Goal: Task Accomplishment & Management: Manage account settings

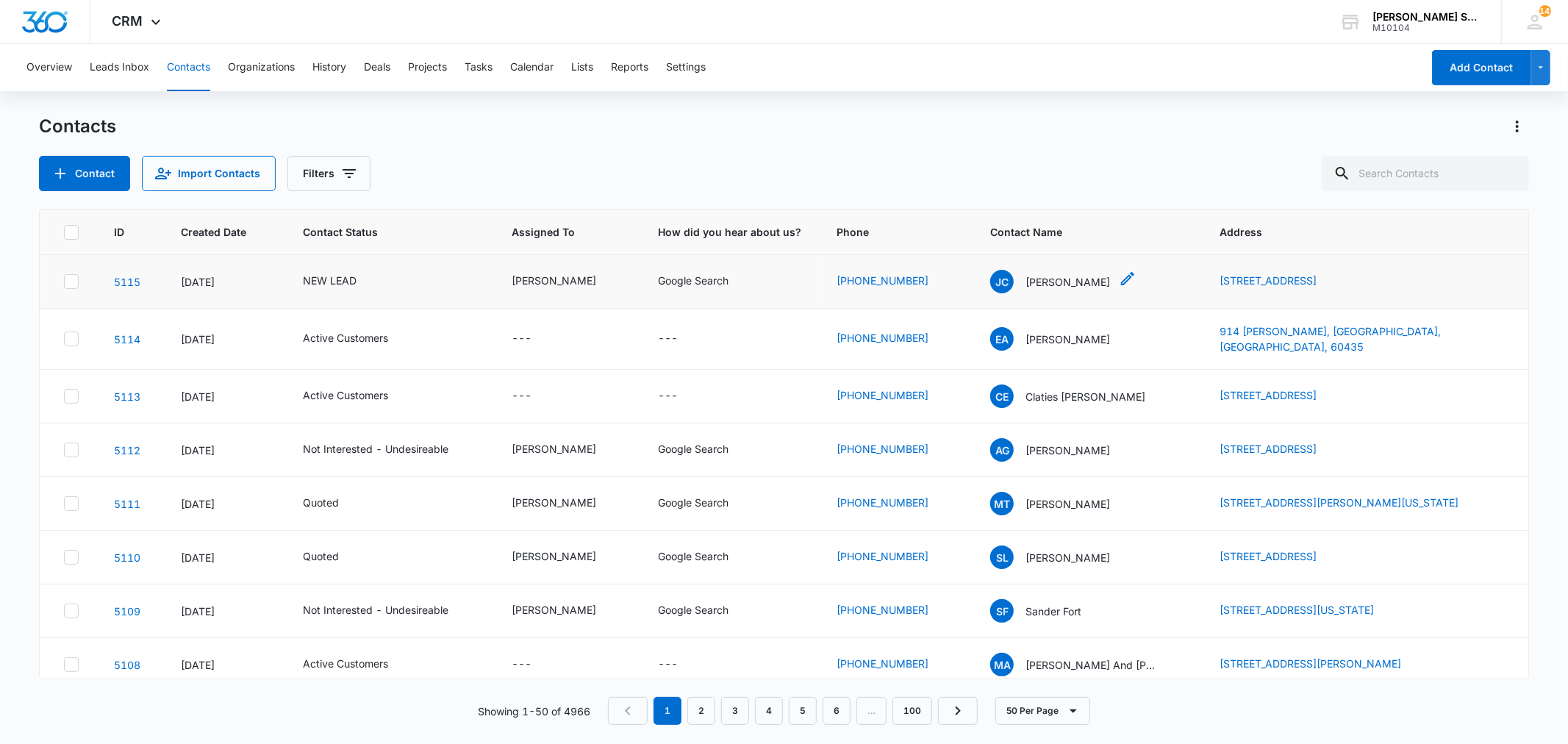
click at [1031, 283] on p "[PERSON_NAME]" at bounding box center [1067, 282] width 84 height 16
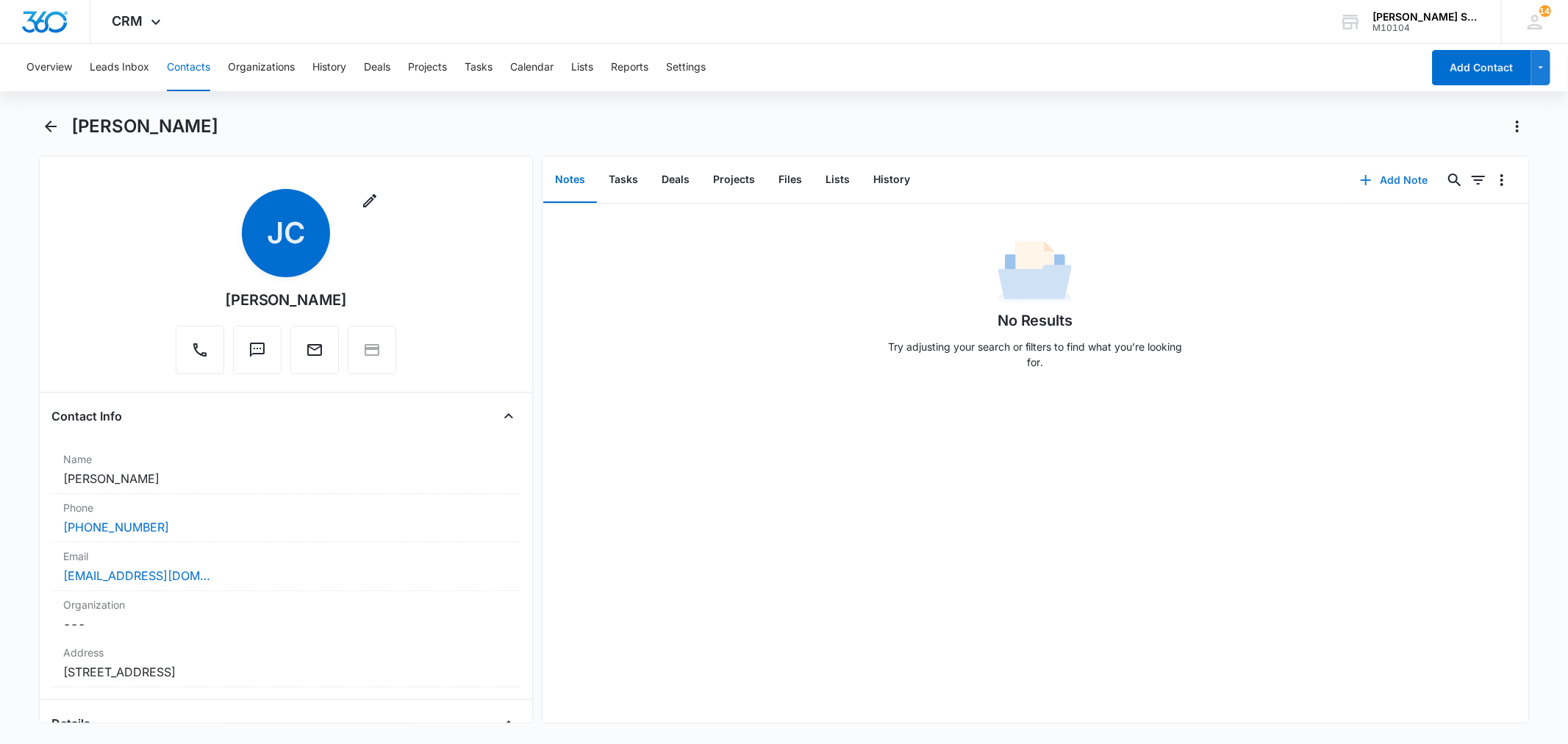
click at [1371, 175] on button "Add Note" at bounding box center [1394, 180] width 98 height 35
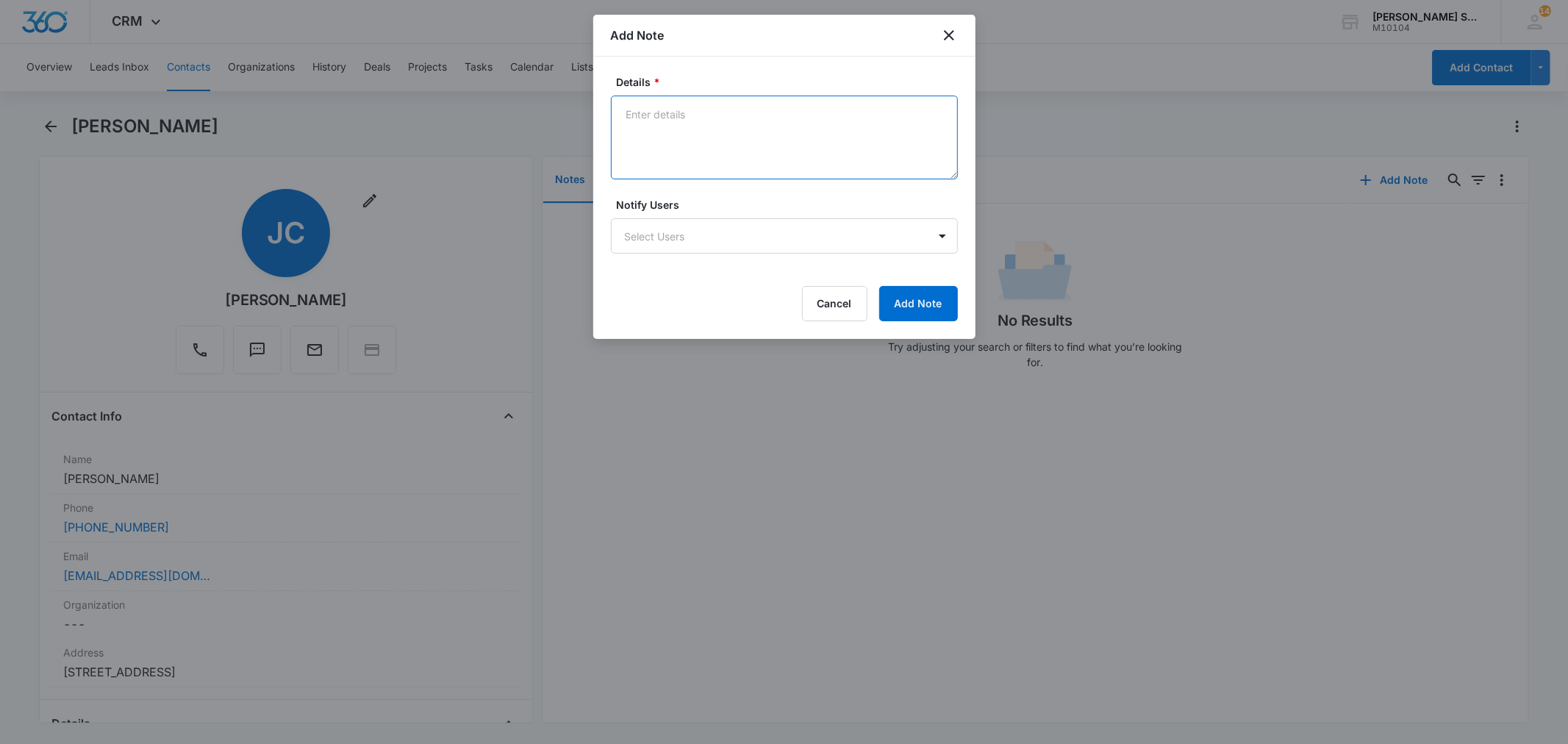
click at [762, 155] on textarea "Details *" at bounding box center [784, 137] width 347 height 83
type textarea "vb9 72"
click at [888, 294] on button "Add Note" at bounding box center [919, 303] width 79 height 35
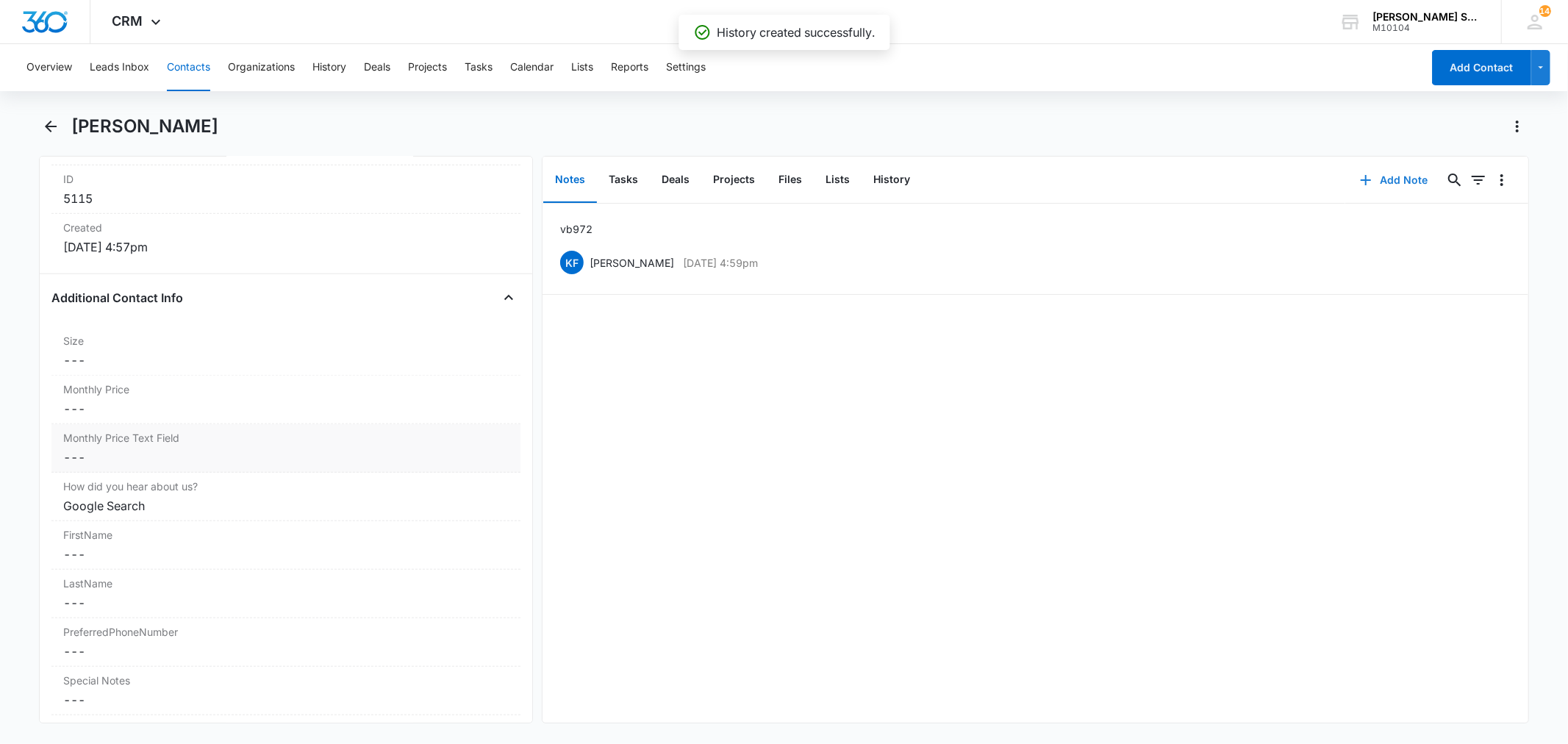
scroll to position [980, 0]
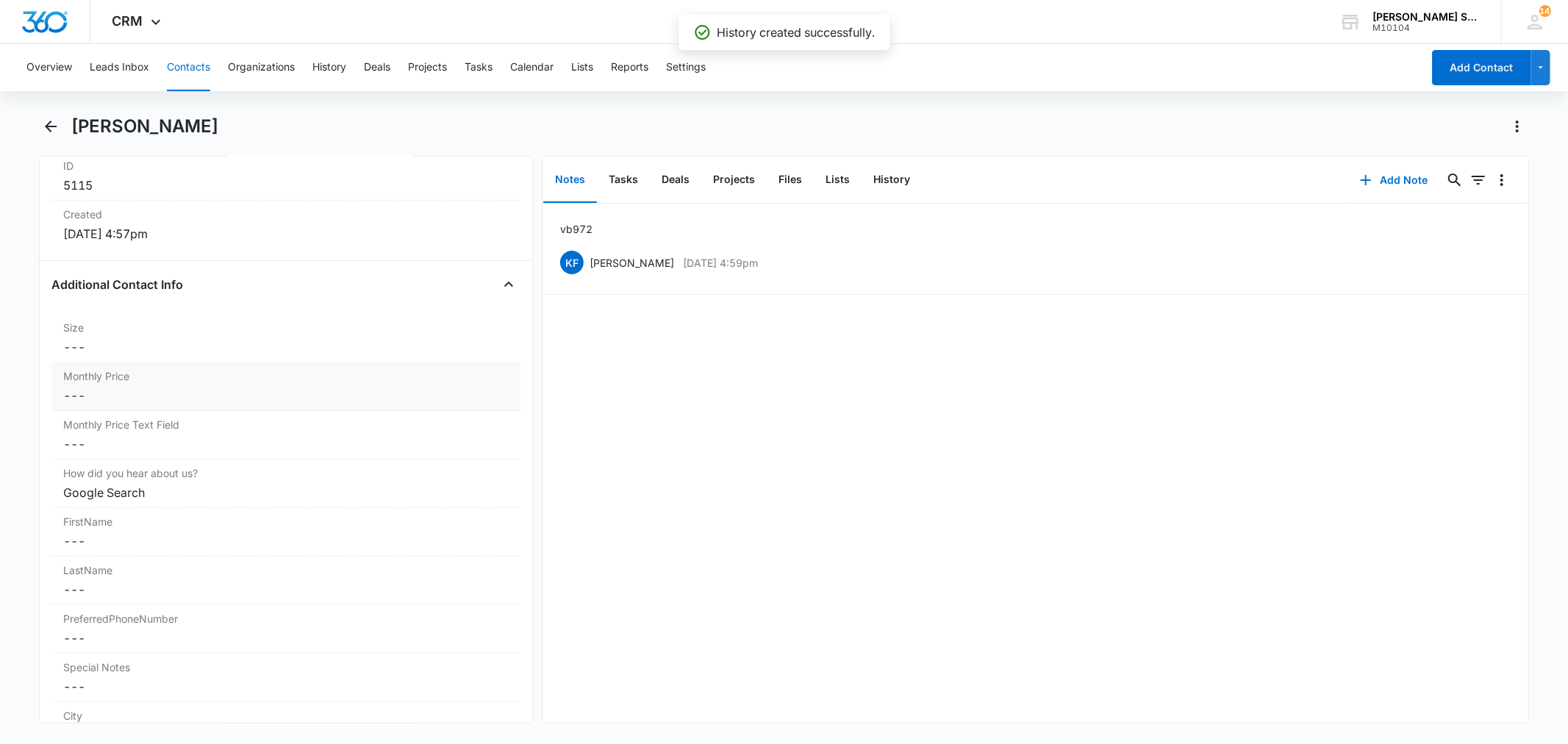
click at [107, 395] on dd "Cancel Save Changes ---" at bounding box center [285, 395] width 445 height 17
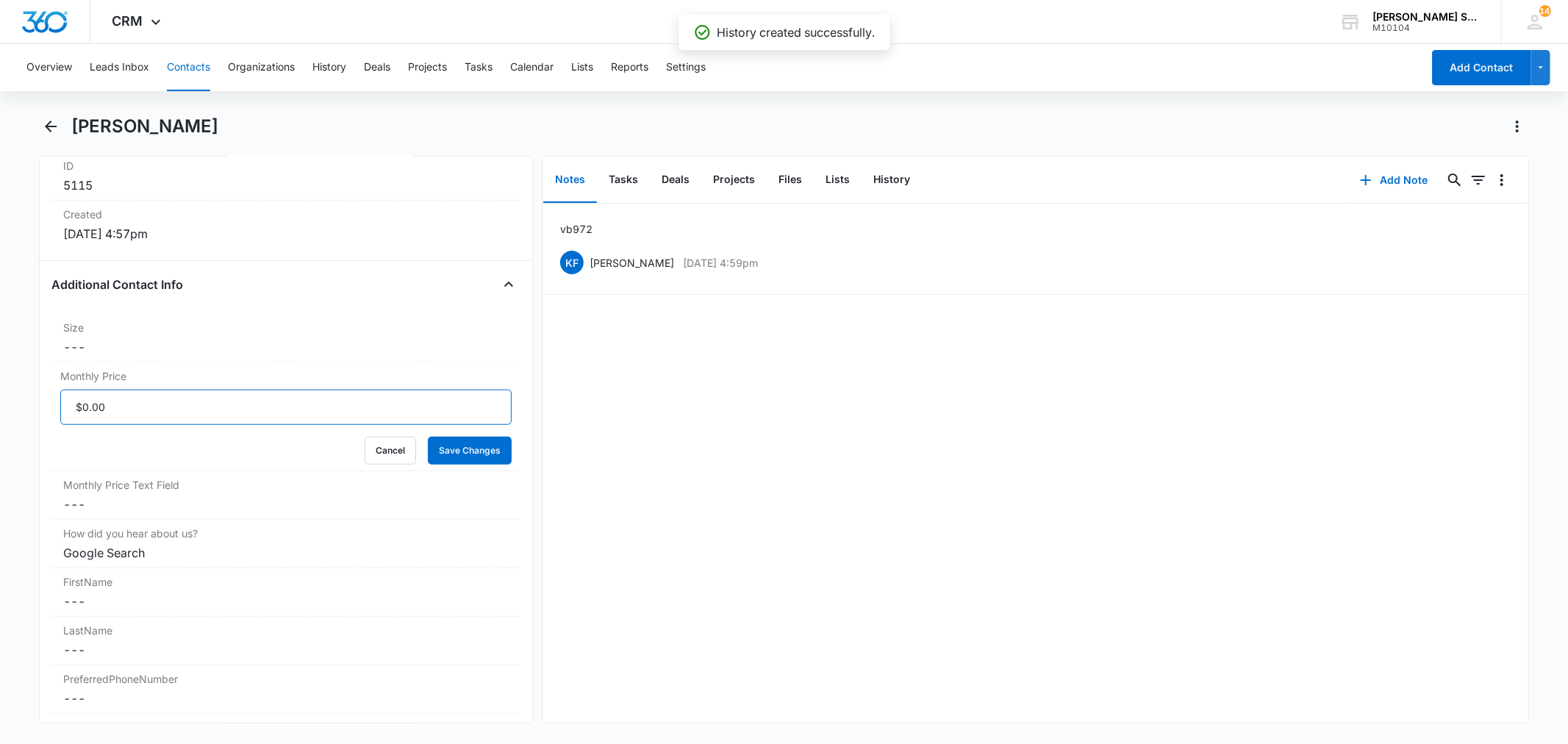
click at [130, 405] on input "Monthly Price" at bounding box center [286, 407] width 451 height 35
type input "$54.00"
click at [428, 457] on button "Save Changes" at bounding box center [470, 450] width 83 height 28
click at [119, 349] on dd "Cancel Save Changes ---" at bounding box center [285, 347] width 445 height 17
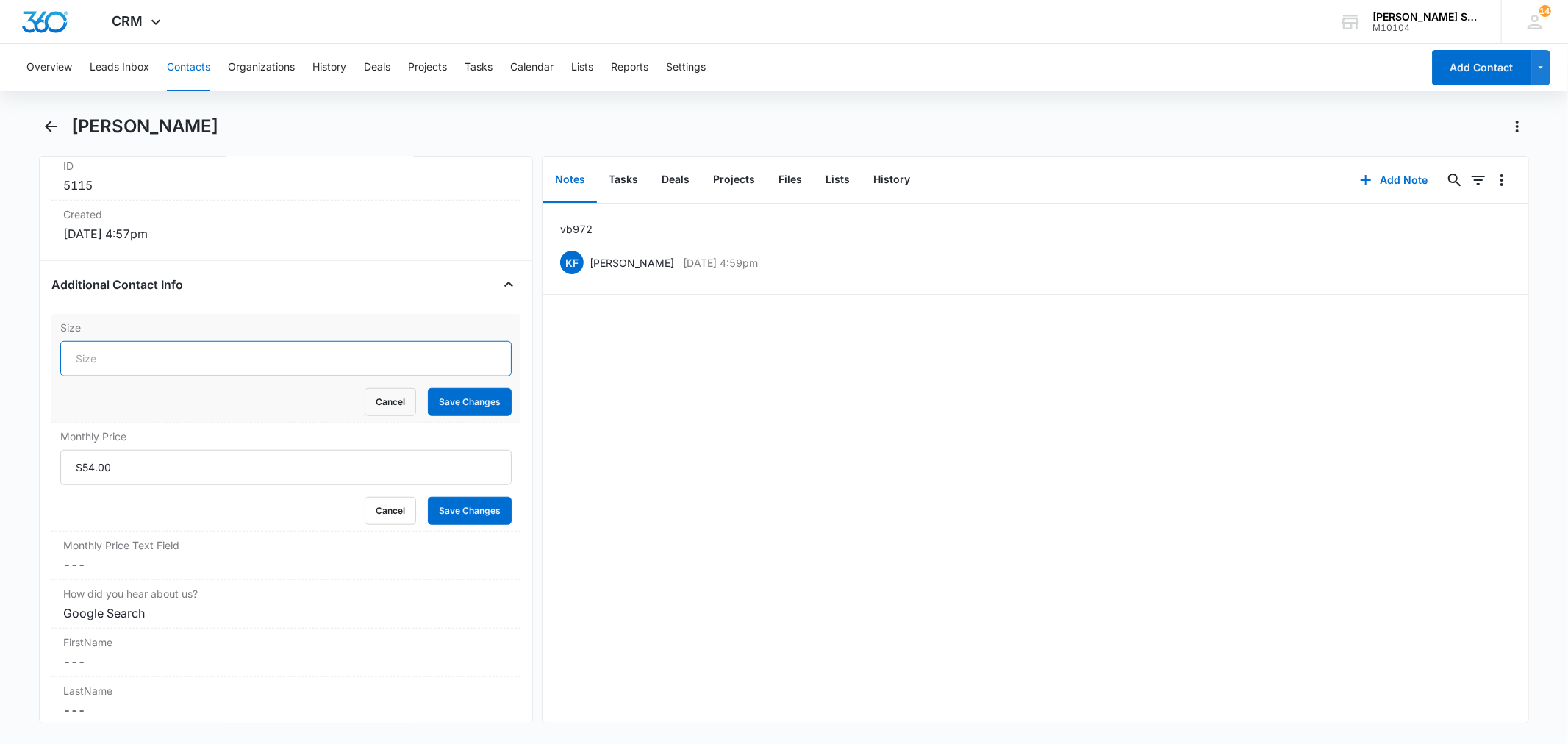
click at [119, 357] on input "Size" at bounding box center [286, 358] width 451 height 35
type input "3"
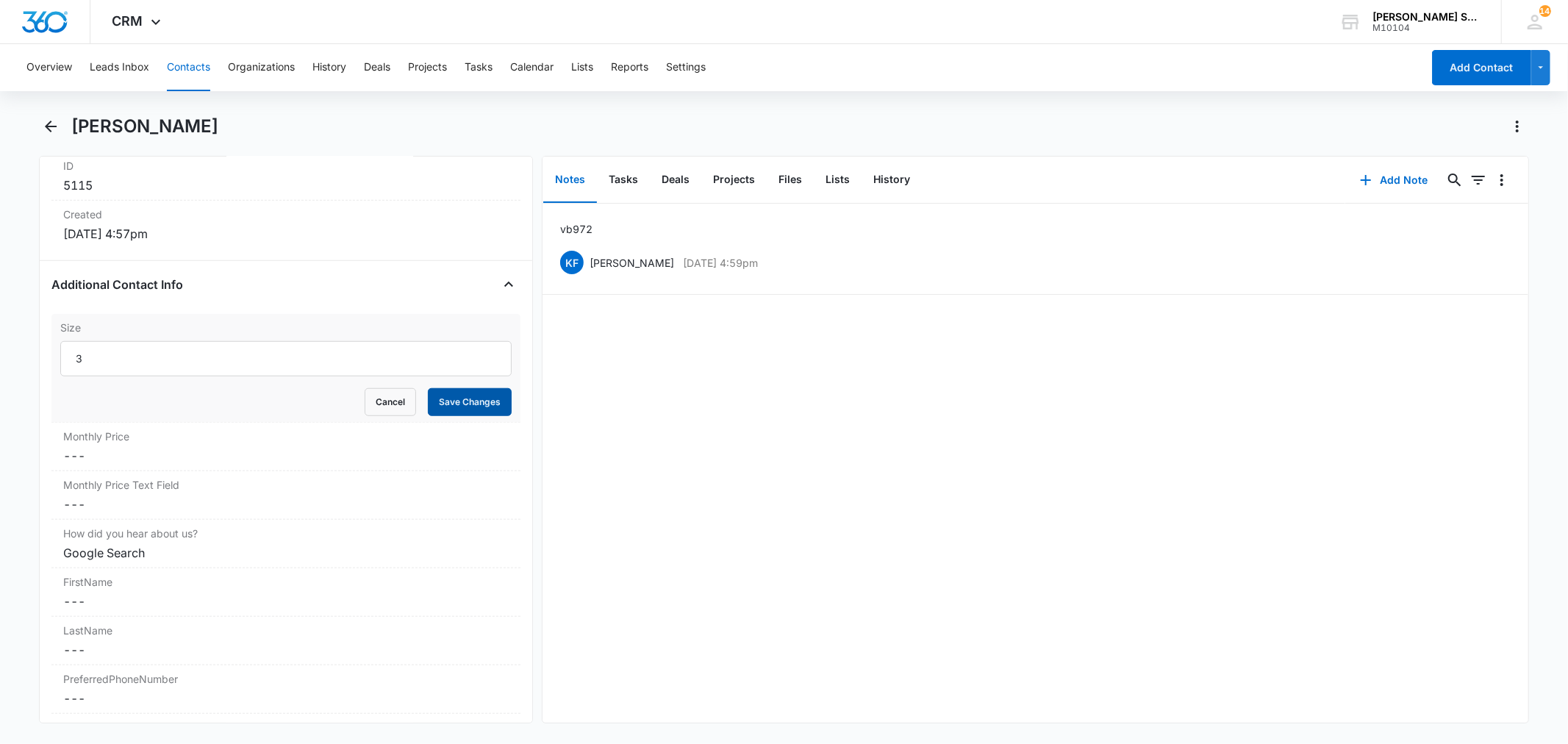
click at [450, 410] on button "Save Changes" at bounding box center [470, 402] width 83 height 28
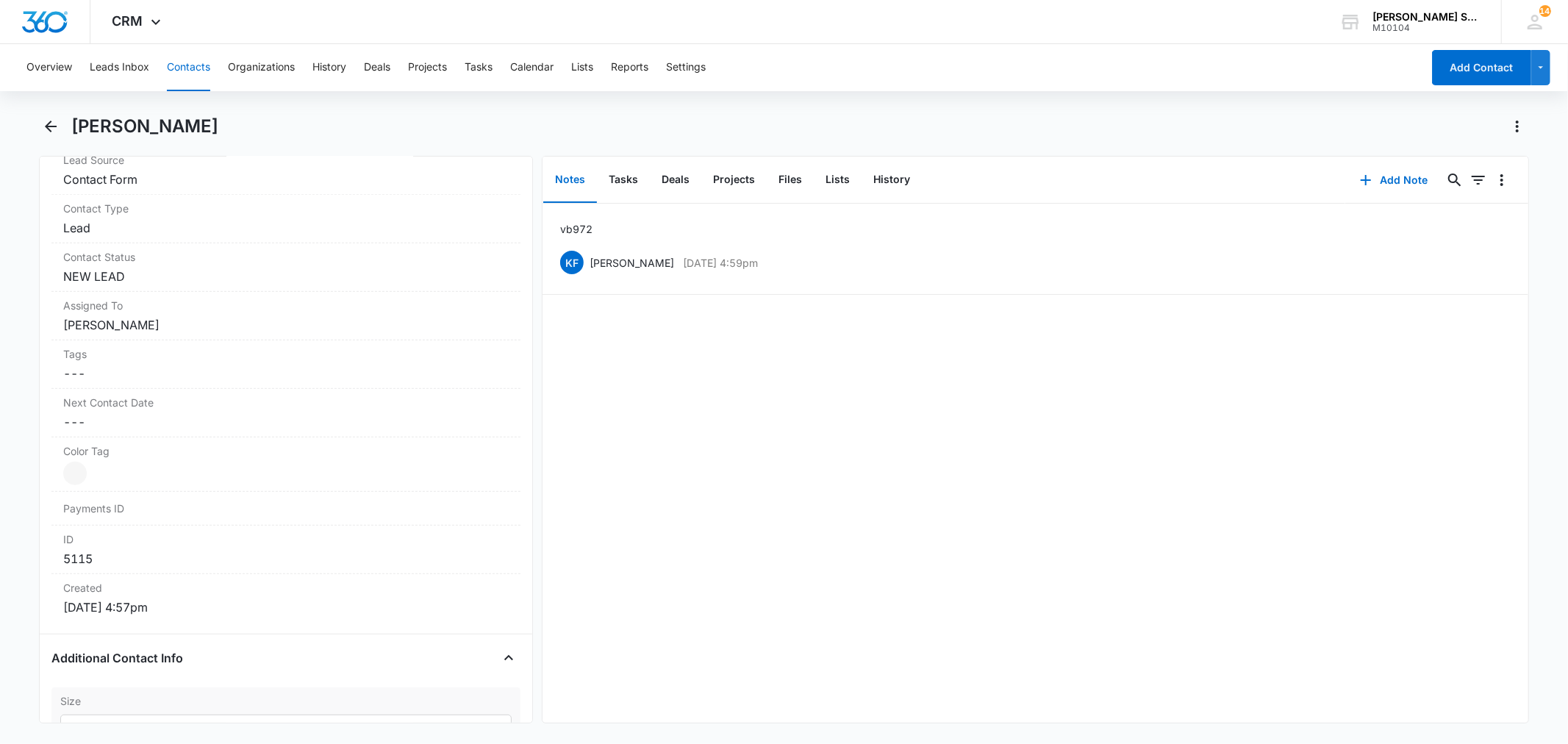
scroll to position [572, 0]
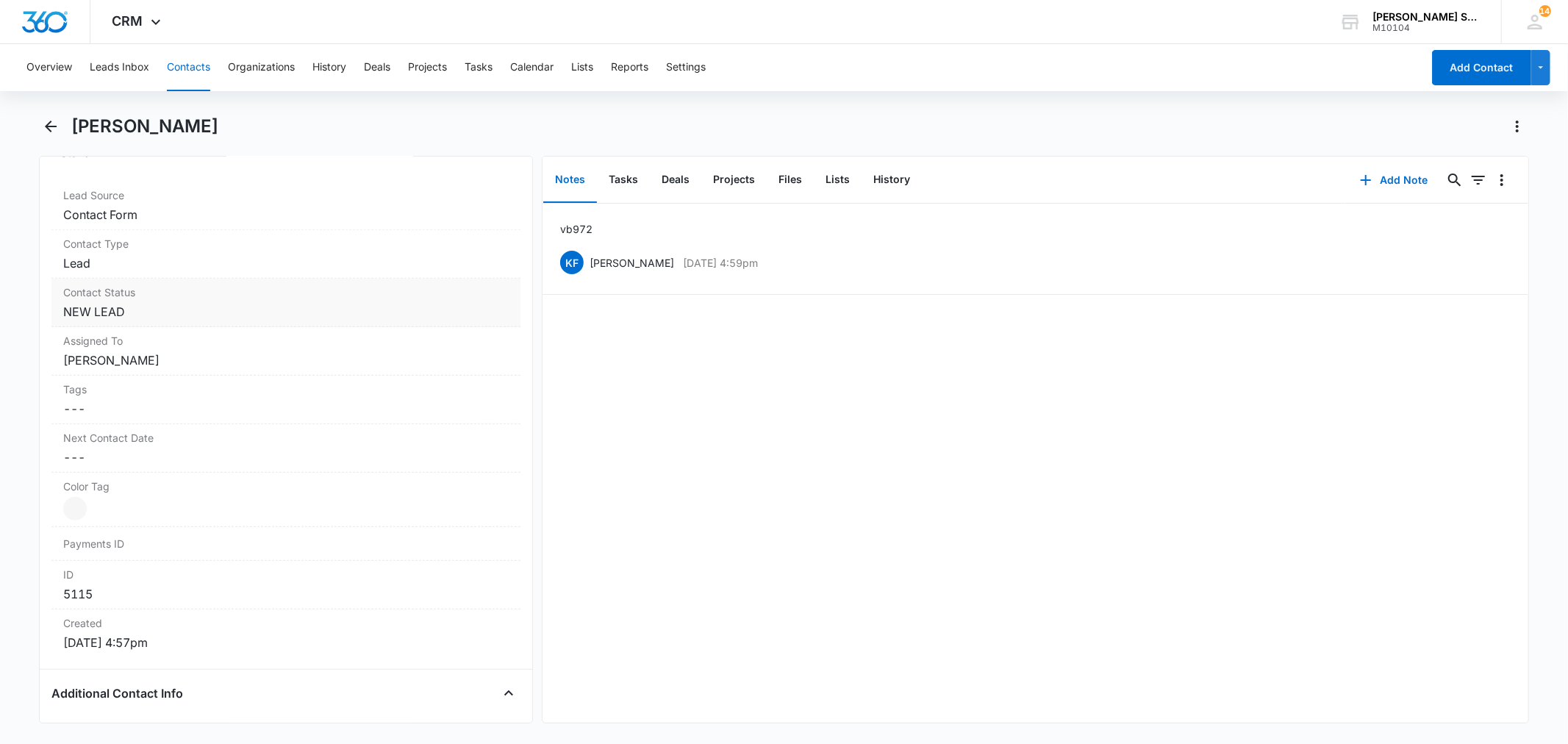
click at [155, 311] on dd "Cancel Save Changes NEW LEAD" at bounding box center [285, 312] width 445 height 17
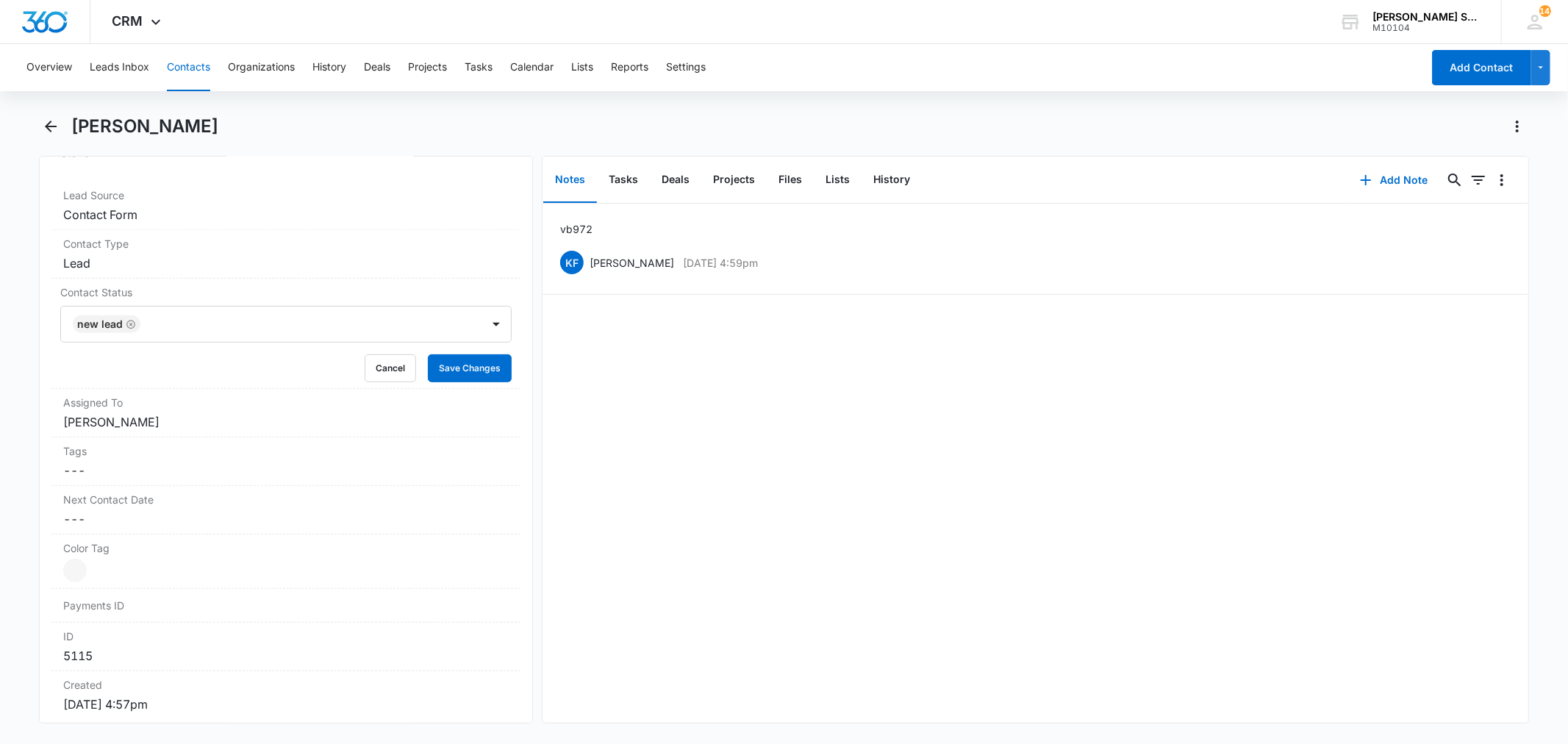
click at [135, 325] on icon "Remove NEW LEAD" at bounding box center [131, 324] width 10 height 11
type input "q"
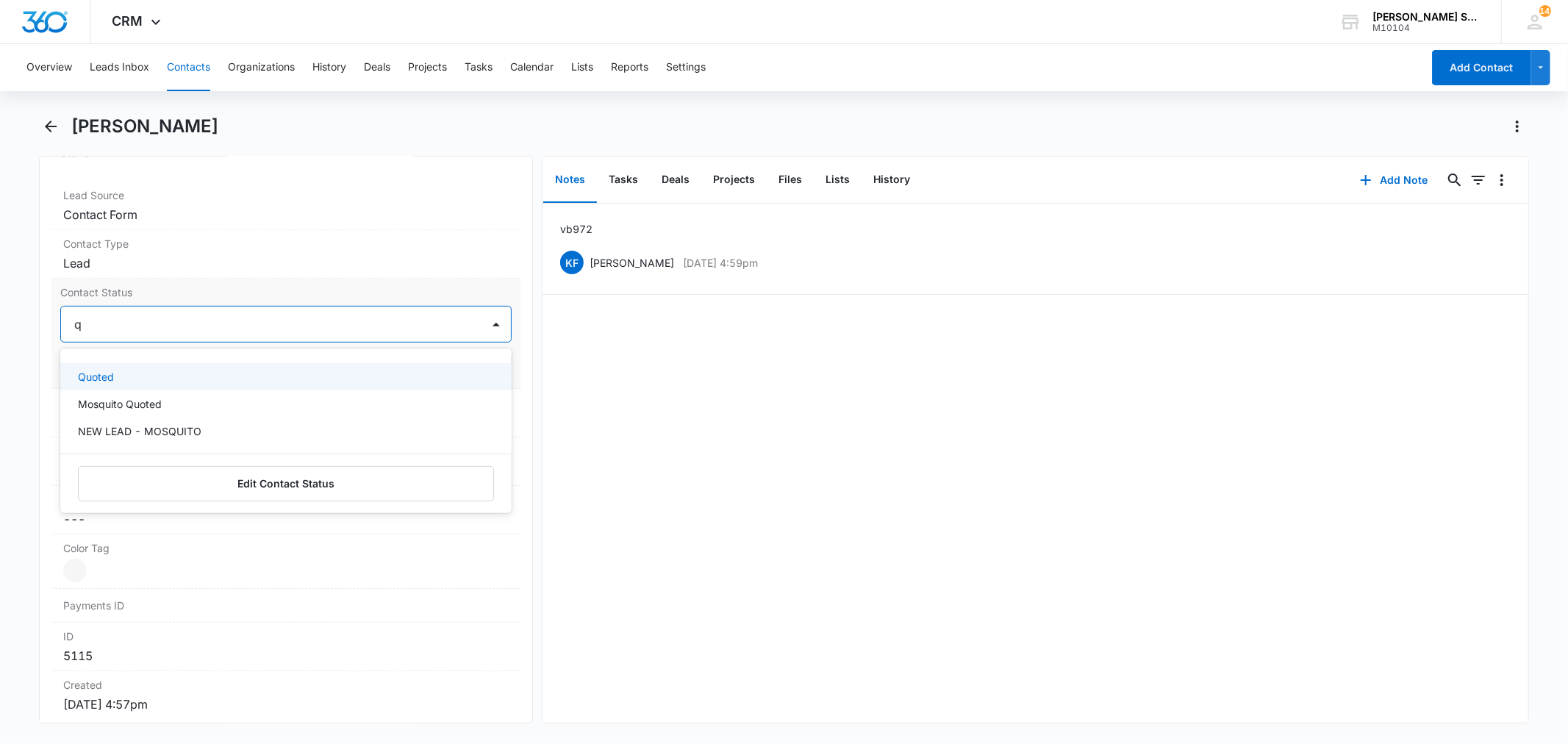
click at [119, 376] on div "Quoted" at bounding box center [284, 377] width 412 height 16
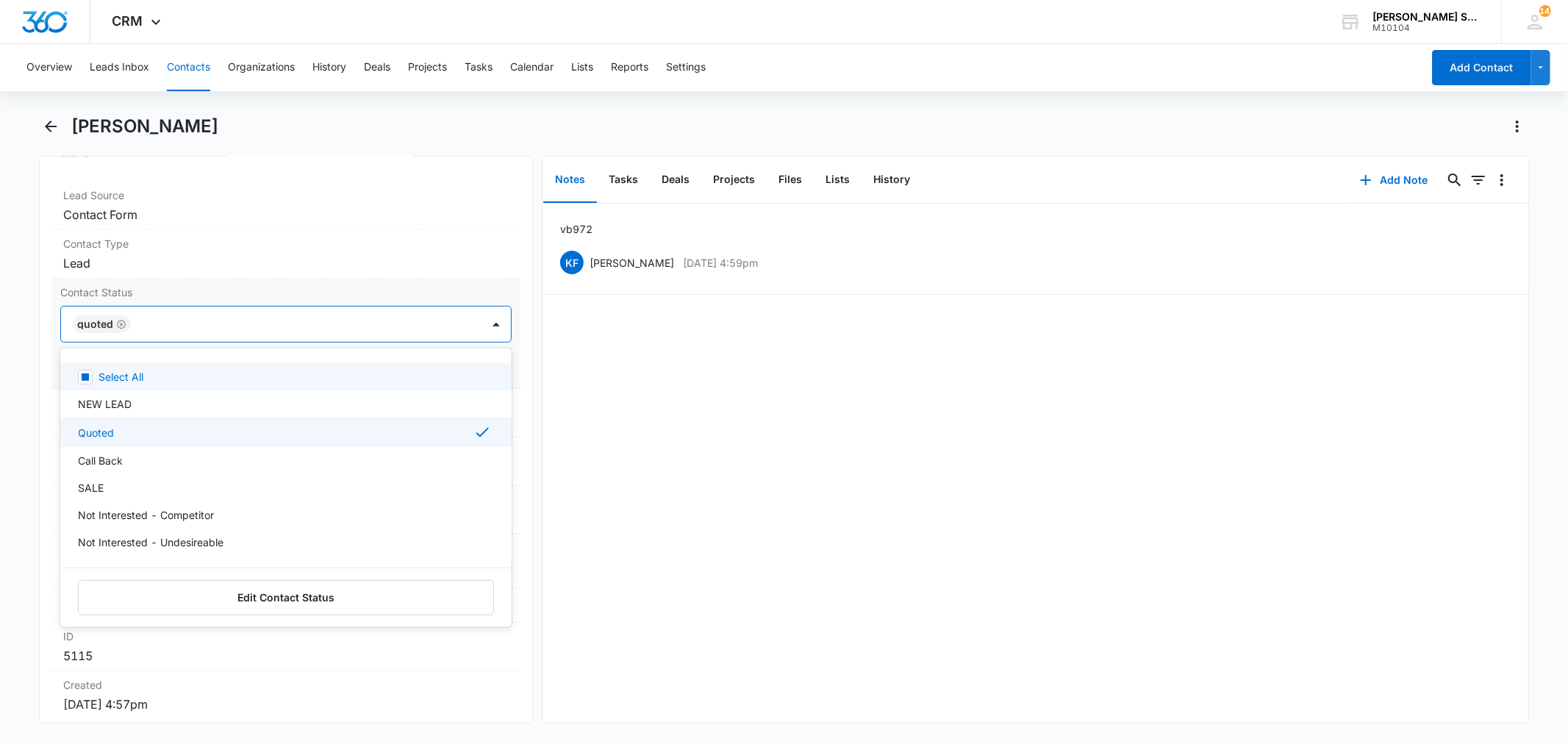
click at [168, 283] on div "Contact Status option Quoted, selected. 15 results available. Use Up and Down t…" at bounding box center [285, 334] width 468 height 110
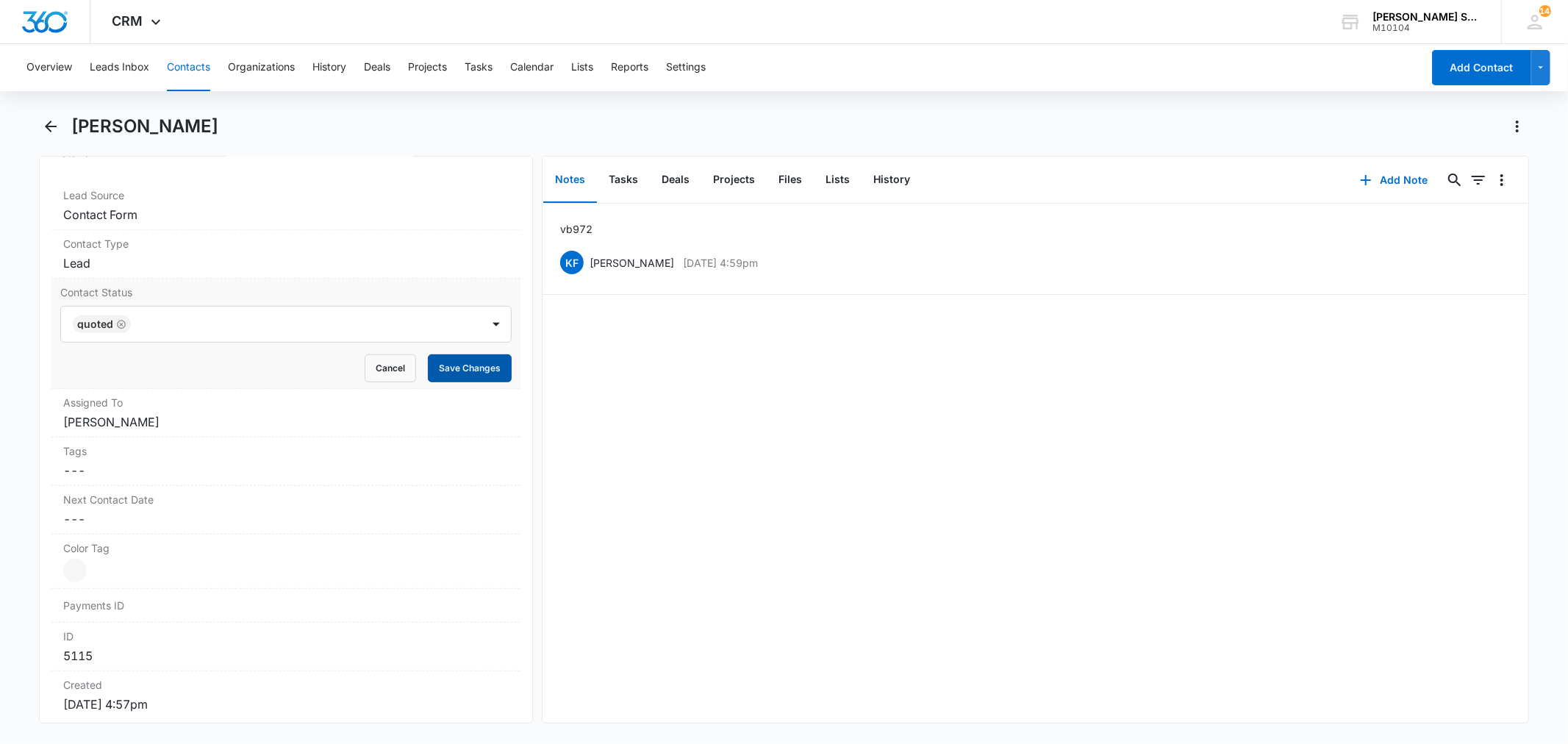
click at [481, 369] on button "Save Changes" at bounding box center [470, 368] width 83 height 28
click at [120, 430] on dd "Cancel Save Changes [PERSON_NAME]" at bounding box center [285, 422] width 445 height 17
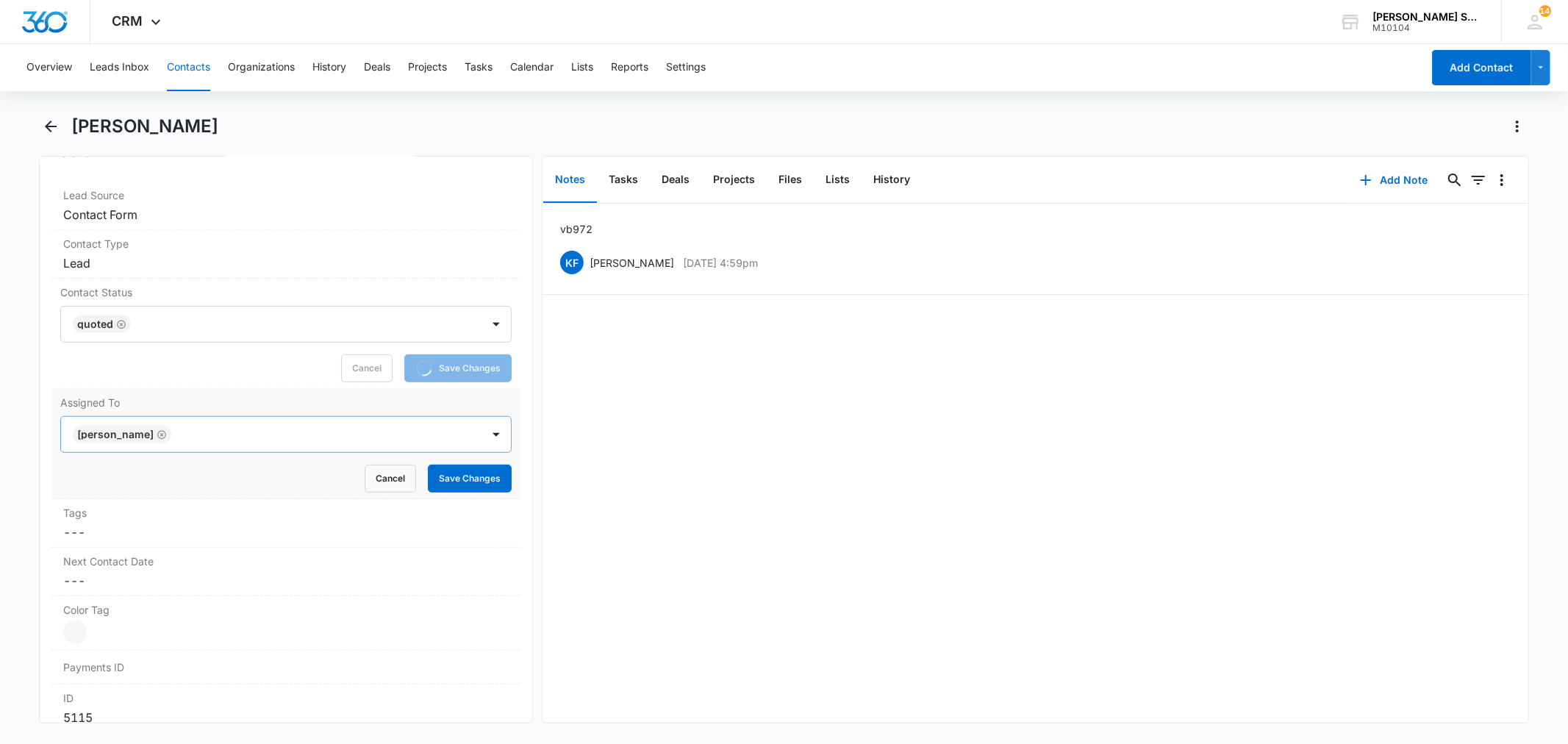
click at [163, 435] on icon "Remove Kenneth Florman" at bounding box center [161, 434] width 9 height 9
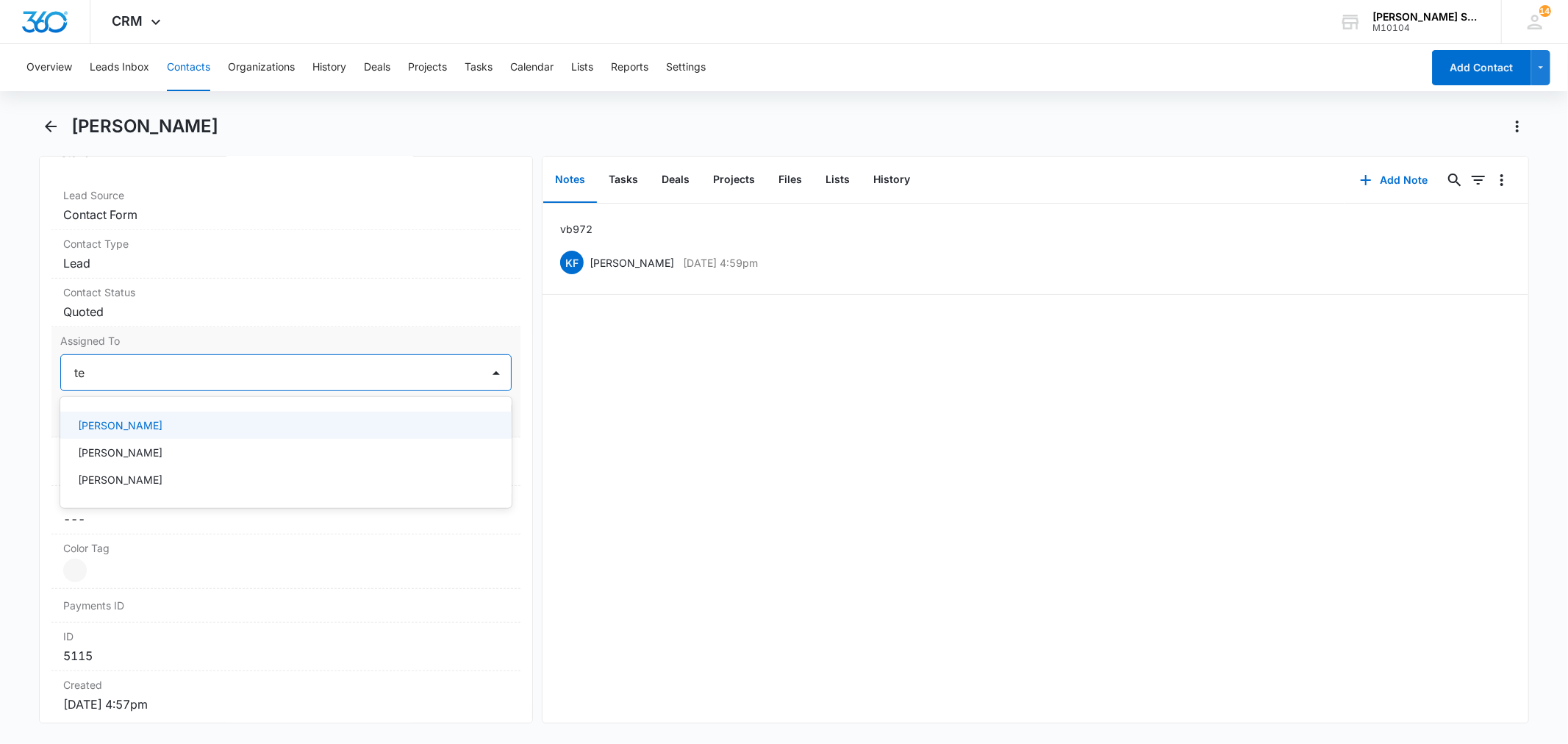
type input "[PERSON_NAME]"
click at [119, 428] on p "[PERSON_NAME]" at bounding box center [120, 426] width 84 height 16
click at [185, 342] on label "Assigned To" at bounding box center [286, 341] width 451 height 16
click at [434, 416] on button "Save Changes" at bounding box center [470, 416] width 83 height 28
